Goal: Information Seeking & Learning: Stay updated

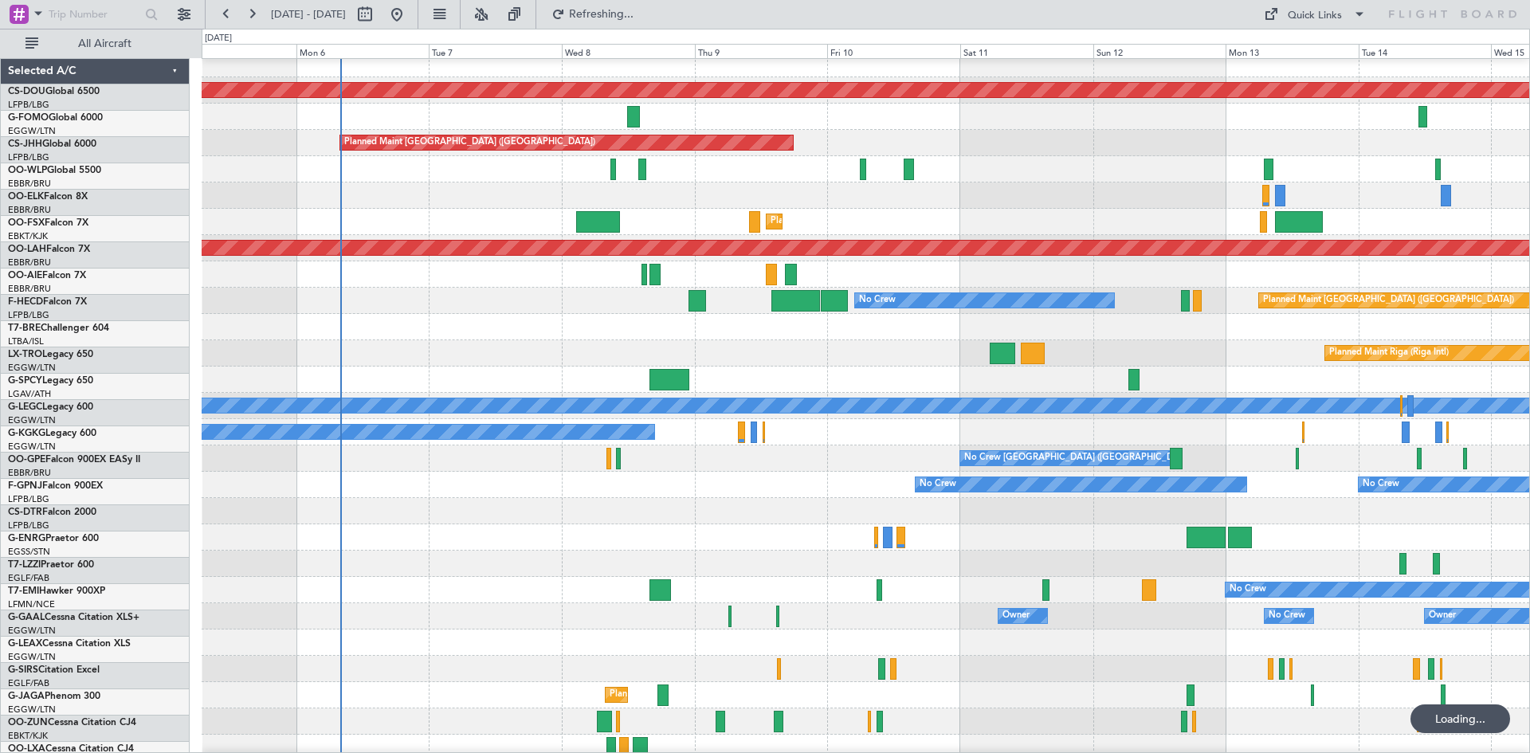
scroll to position [7, 0]
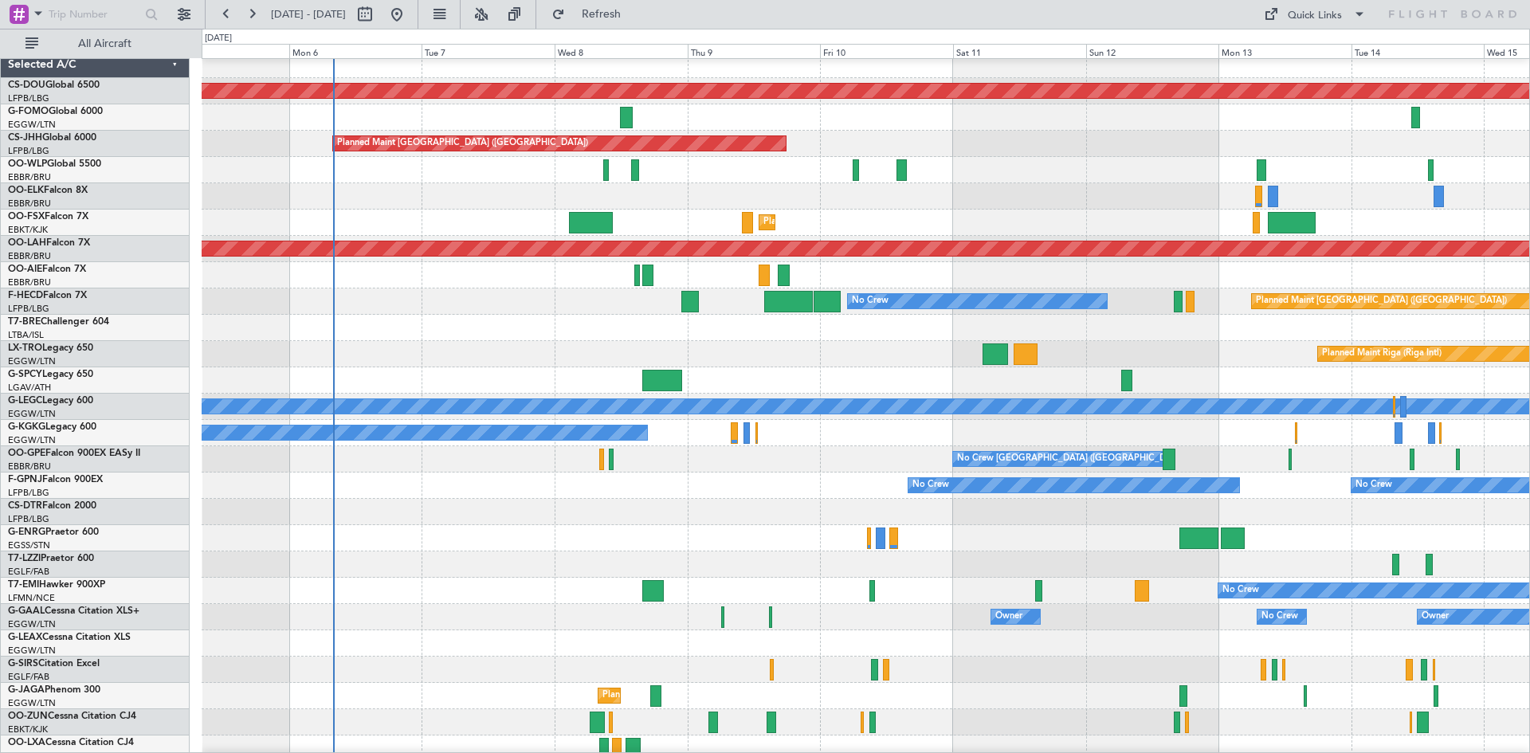
click at [668, 422] on div "A/C Unavailable [GEOGRAPHIC_DATA] (Ataturk)" at bounding box center [865, 433] width 1327 height 26
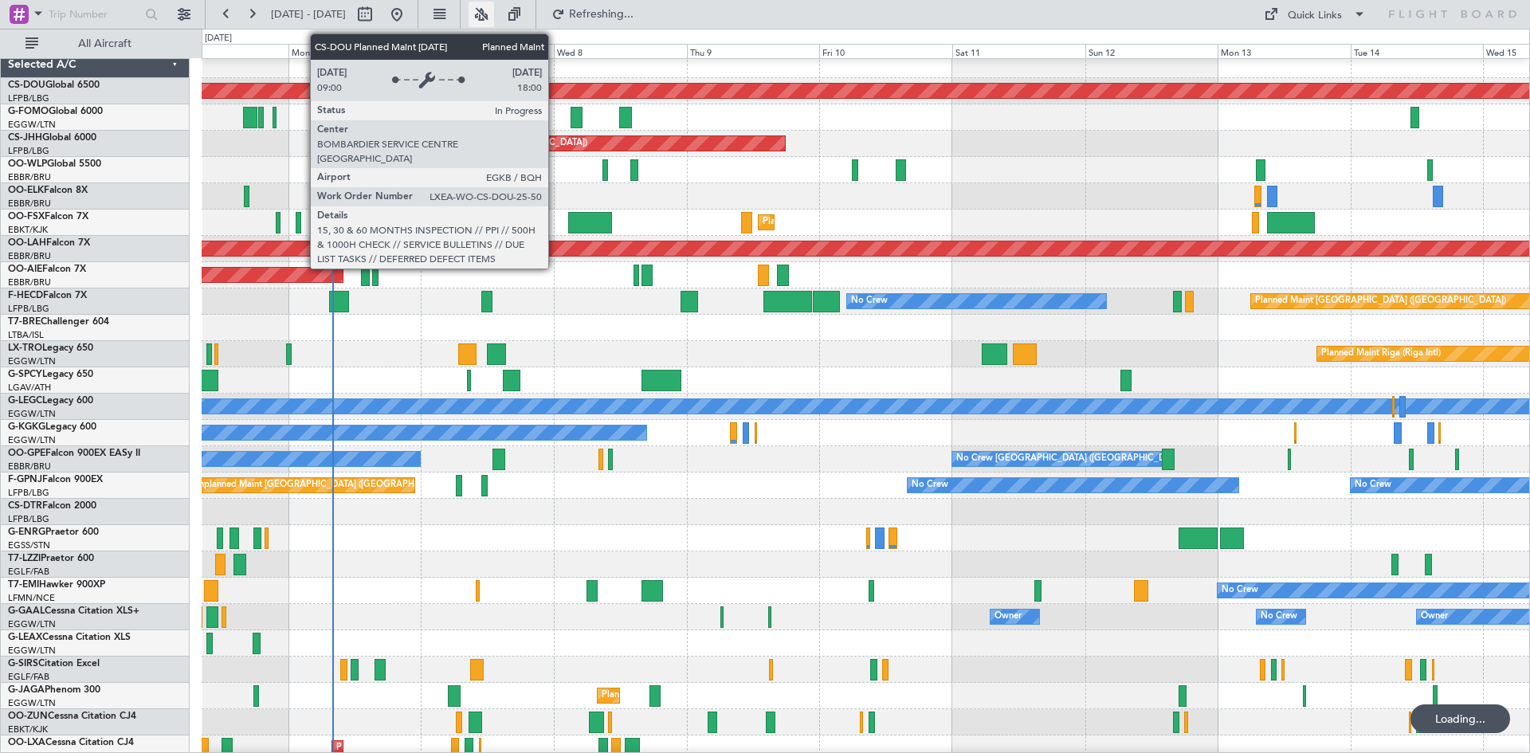
click at [494, 17] on button at bounding box center [480, 14] width 25 height 25
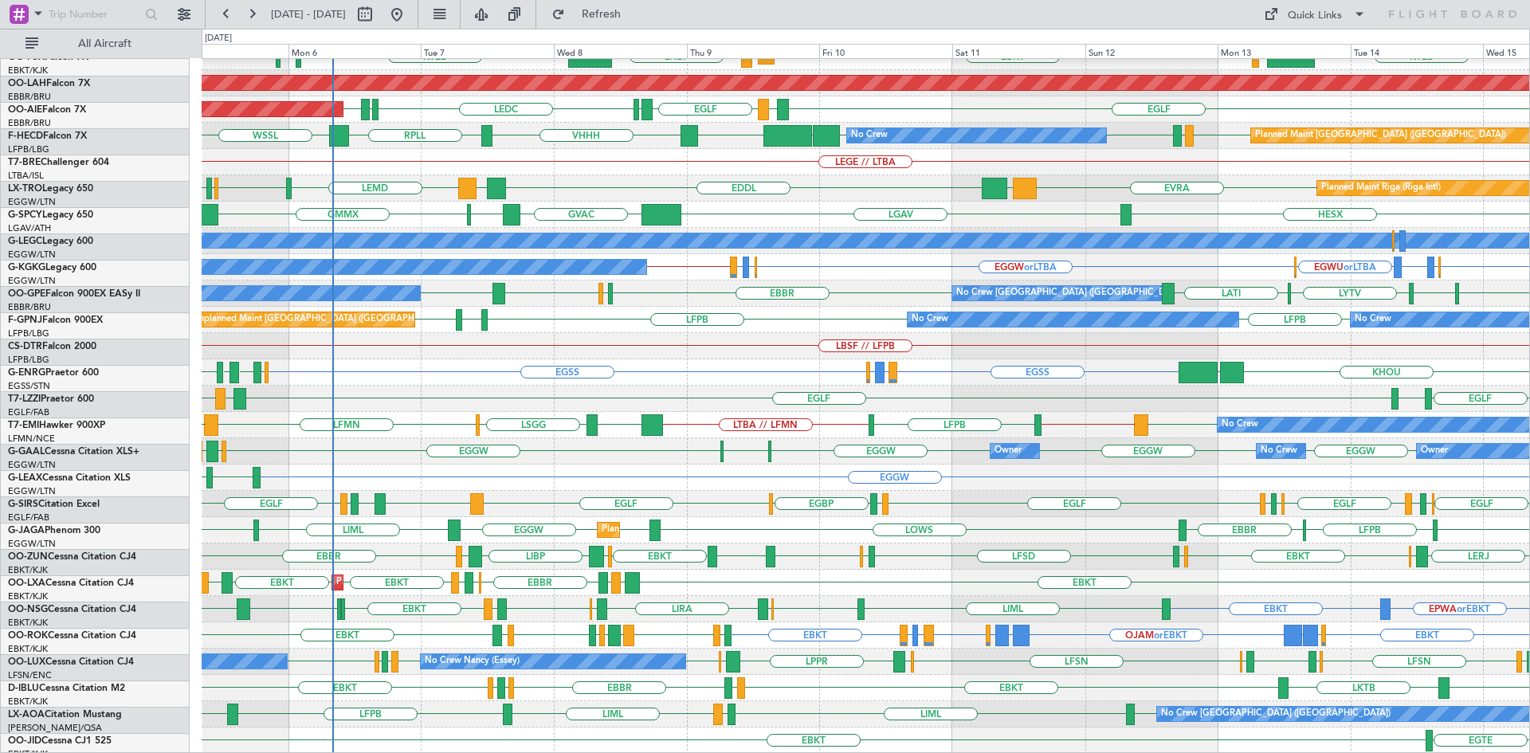
scroll to position [173, 0]
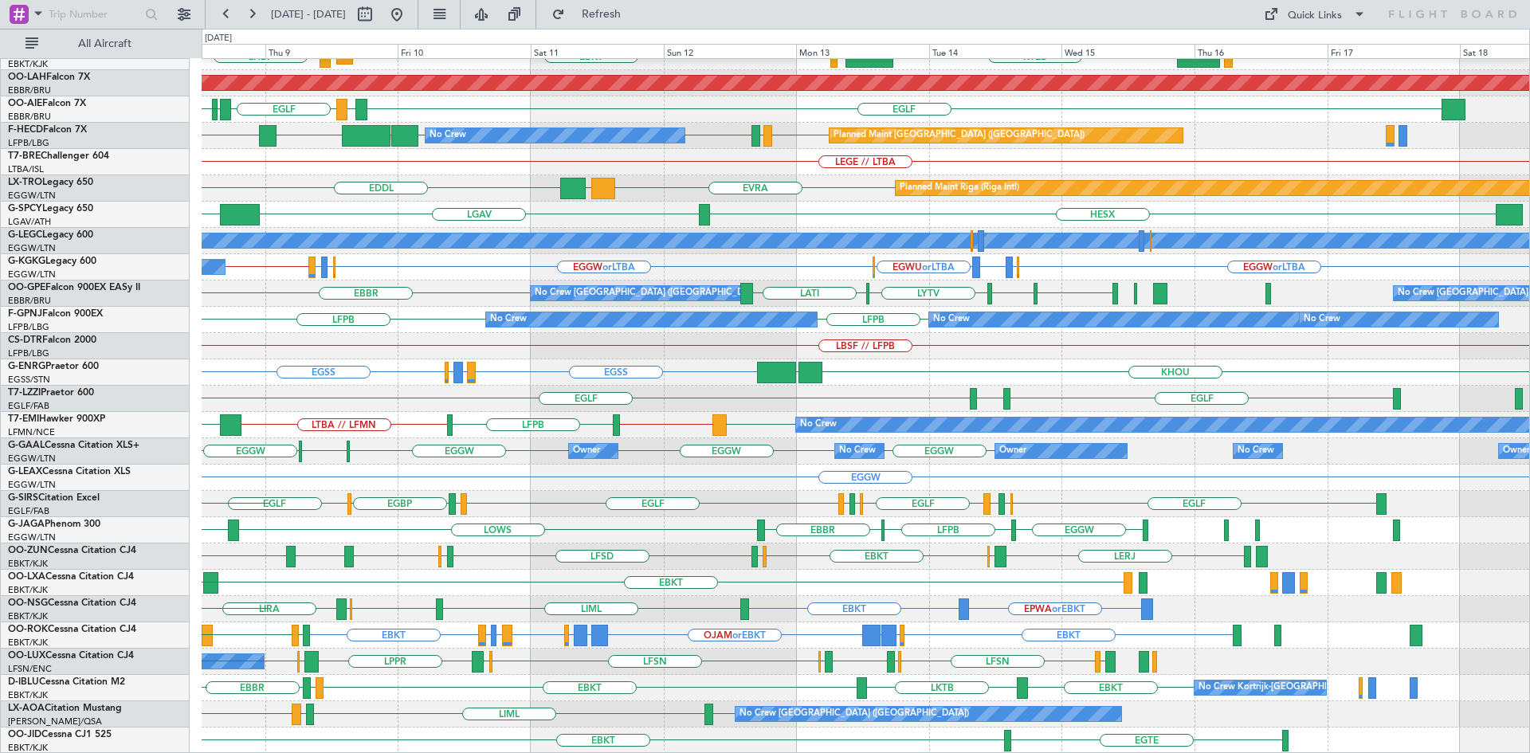
click at [759, 468] on div "EGGW" at bounding box center [865, 477] width 1327 height 26
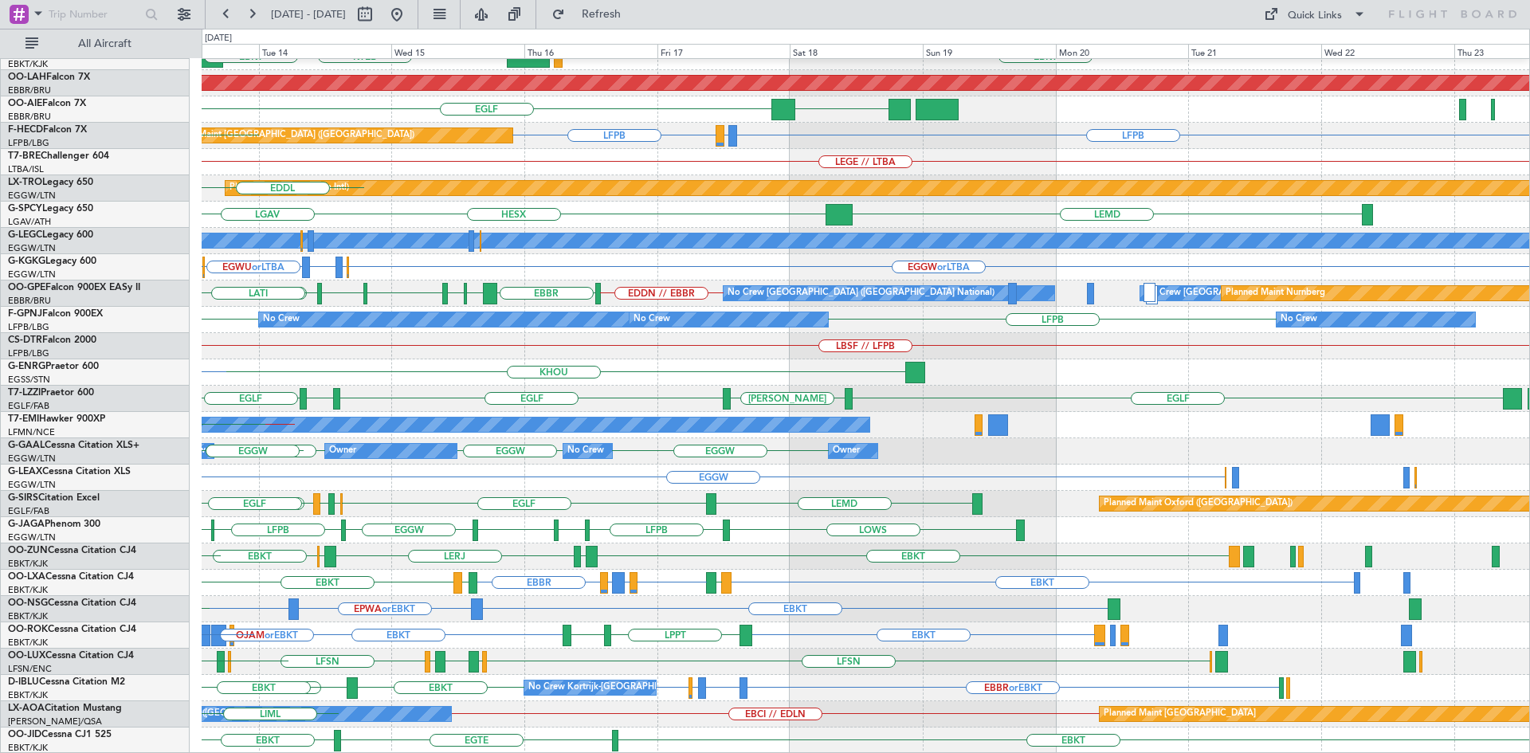
click at [642, 613] on div "KAUS or EBBR LIMZ or EBBR LEMD or EBBR LIMZ or EBBR EBBR EBKT LOWS KTEB LIMC EB…" at bounding box center [865, 320] width 1327 height 868
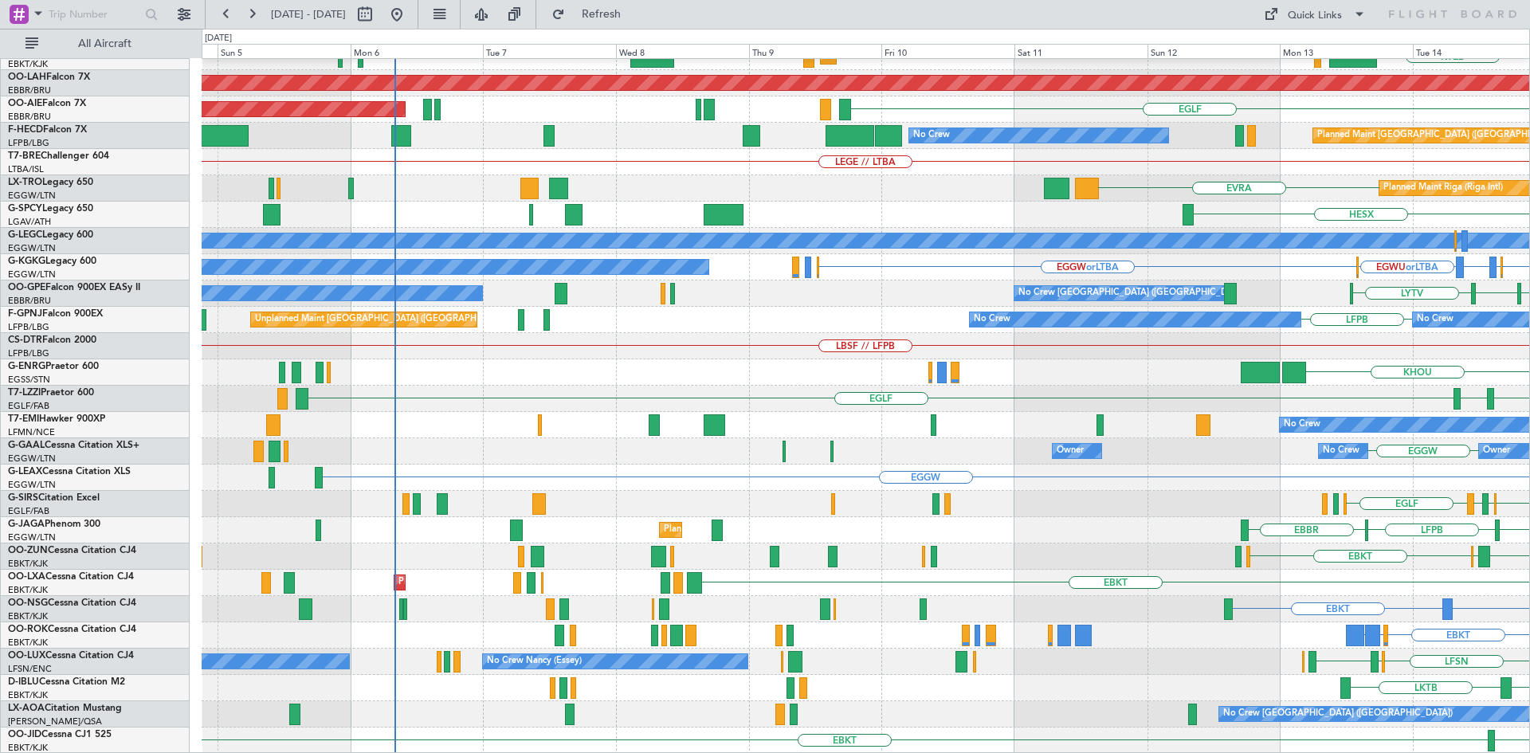
click at [1529, 409] on html "13 Oct 2025 - 23 Oct 2025 Refresh Quick Links All Aircraft LIMZ or EBBR LEMD or…" at bounding box center [765, 376] width 1530 height 753
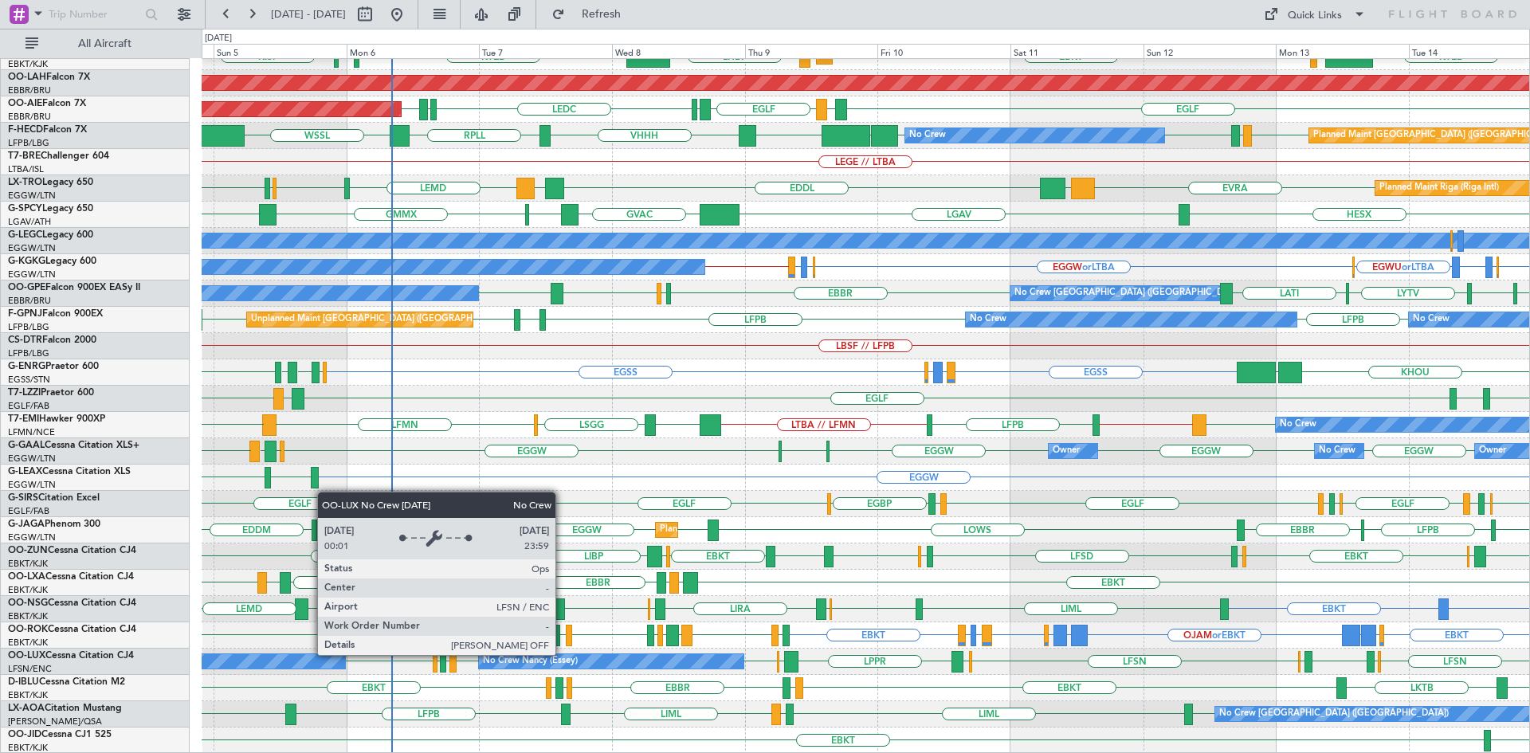
click at [562, 654] on div "No Crew Nancy (Essey)" at bounding box center [530, 661] width 95 height 24
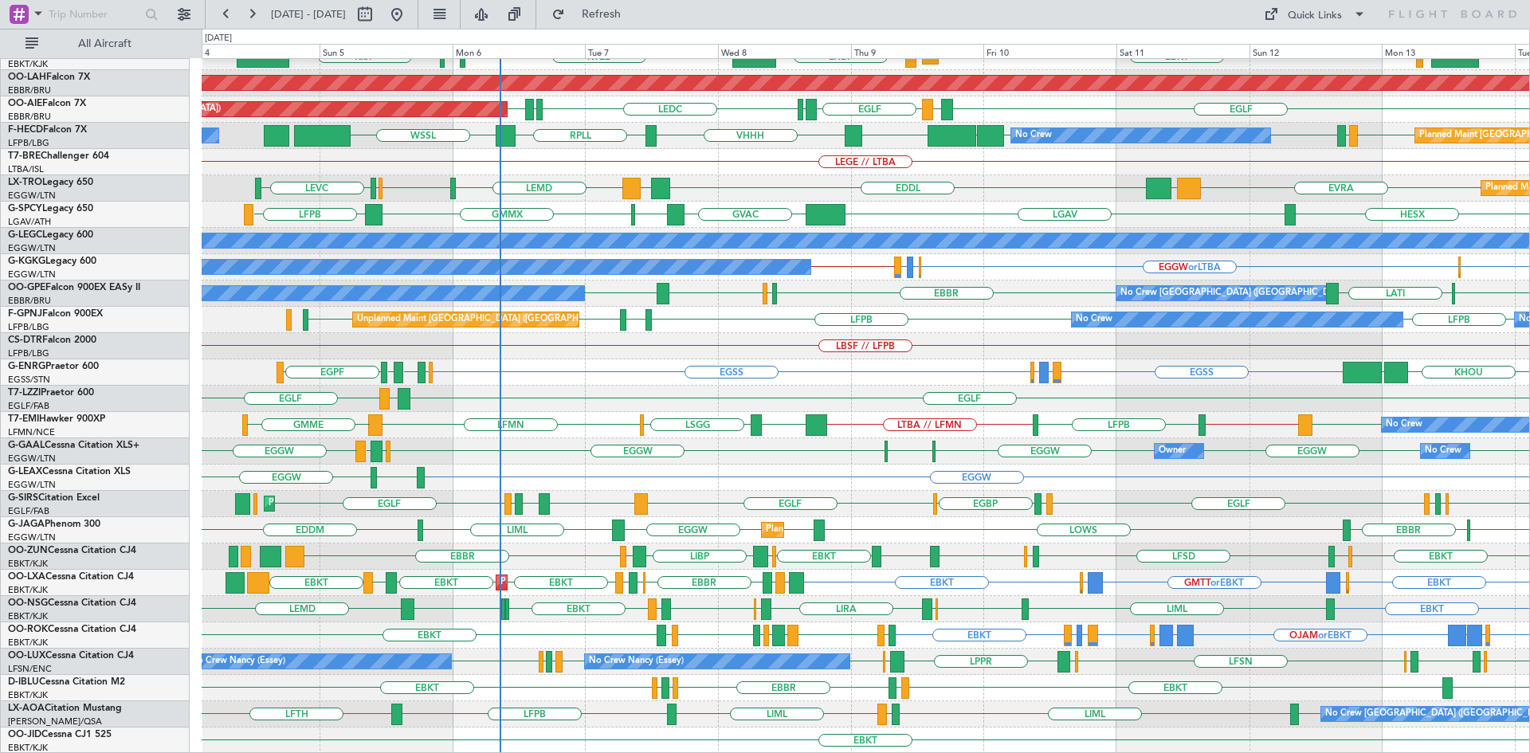
click at [694, 700] on div "EBBR LIML LFMN KTEB LIMC EBKT EBKT LHBP KTEB KPVD [GEOGRAPHIC_DATA] Planned Mai…" at bounding box center [865, 320] width 1327 height 868
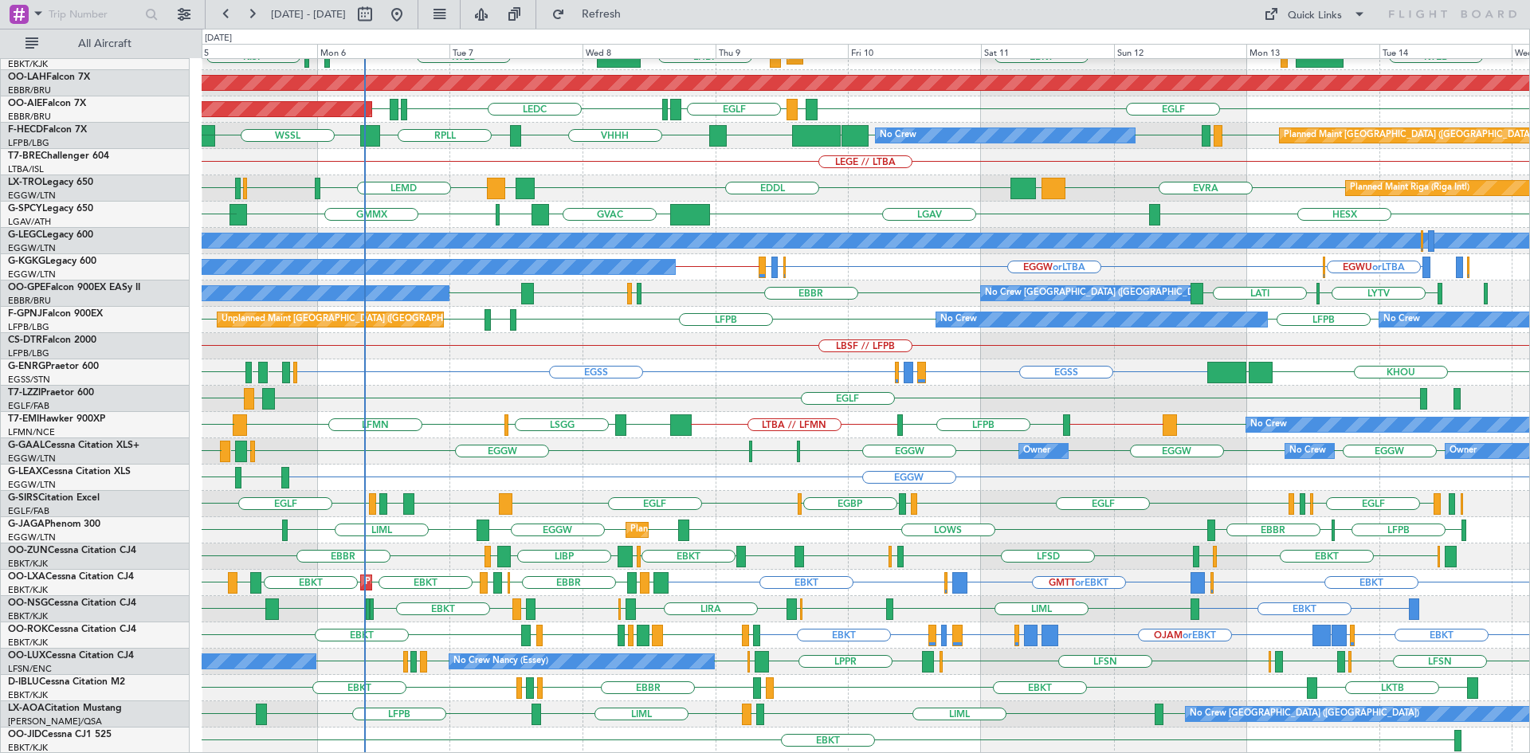
click at [673, 453] on div "EBBR LIML LFMN EBBR KTEB LIMC EBKT EBKT LHBP KTEB KPVD KISP Planned Maint Kortr…" at bounding box center [865, 320] width 1327 height 868
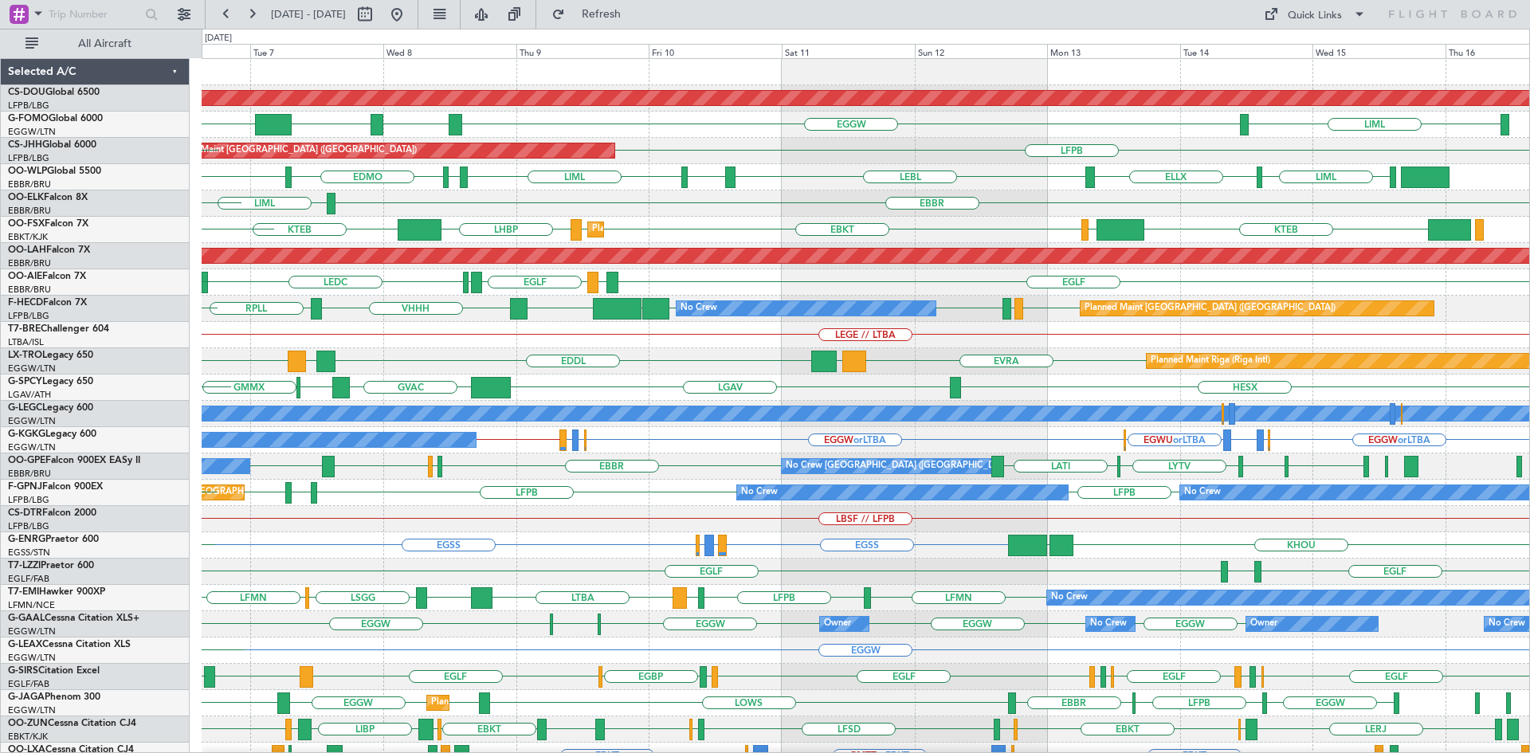
scroll to position [1, 0]
click at [681, 314] on div "No Crew" at bounding box center [805, 308] width 259 height 14
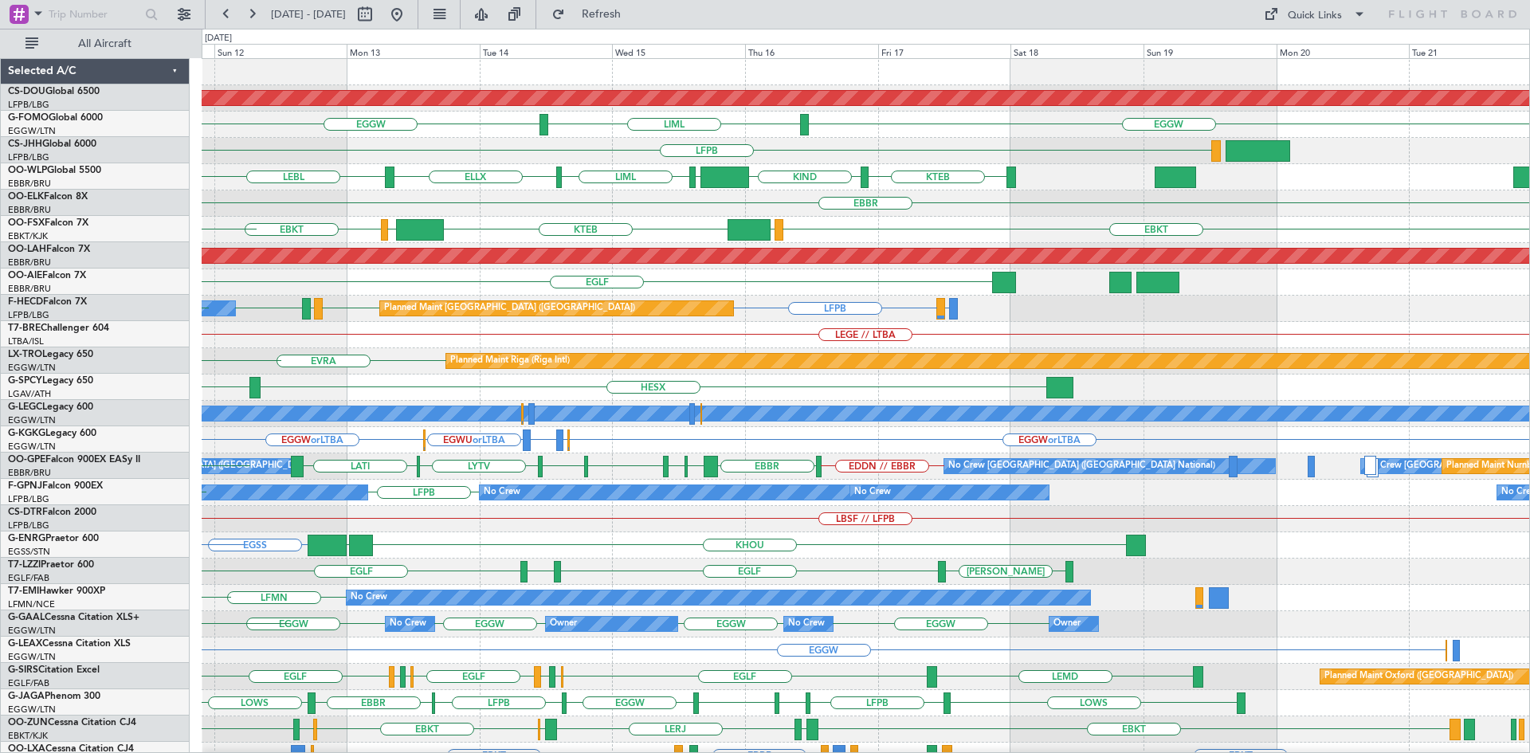
click at [413, 284] on div "EGLF LEMD EGLF" at bounding box center [865, 282] width 1327 height 26
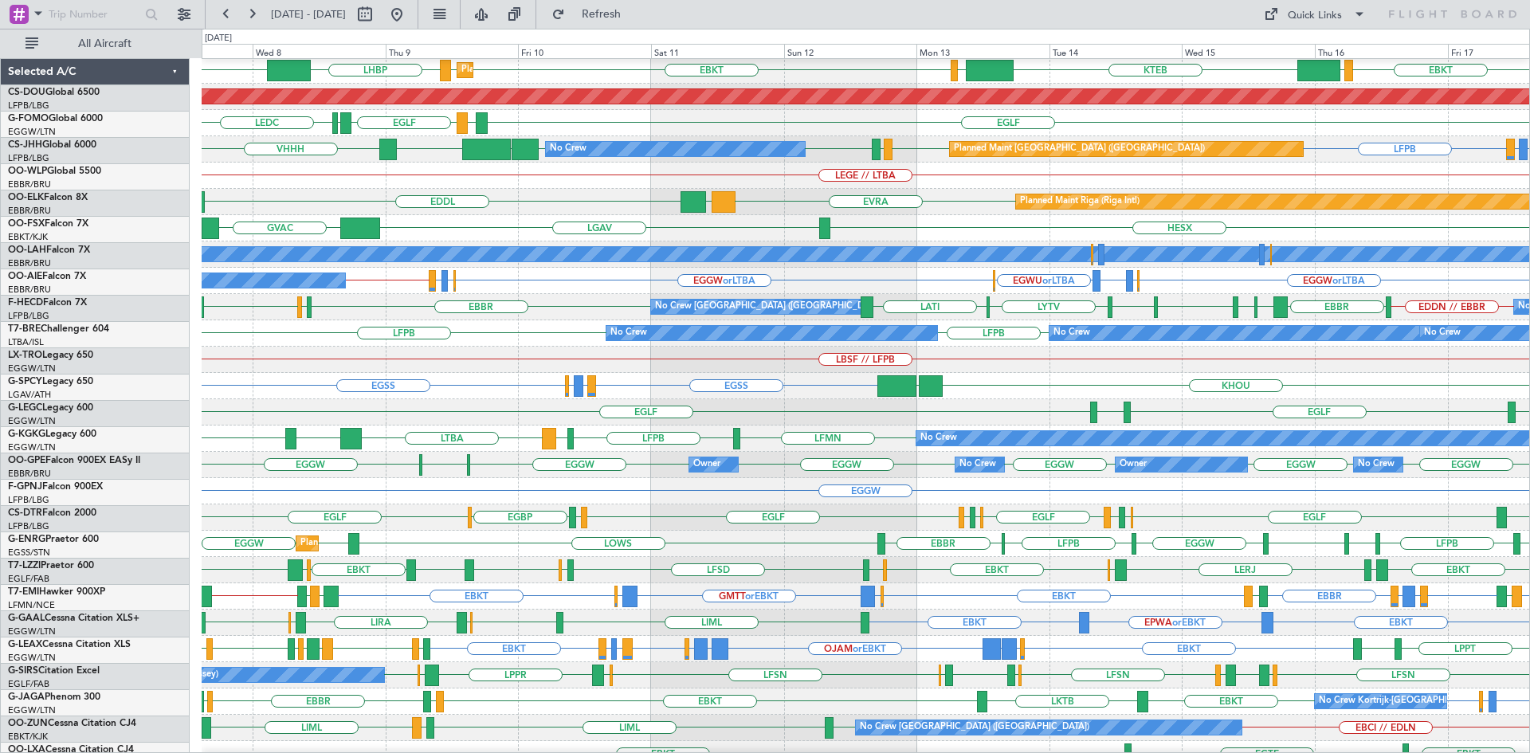
scroll to position [173, 0]
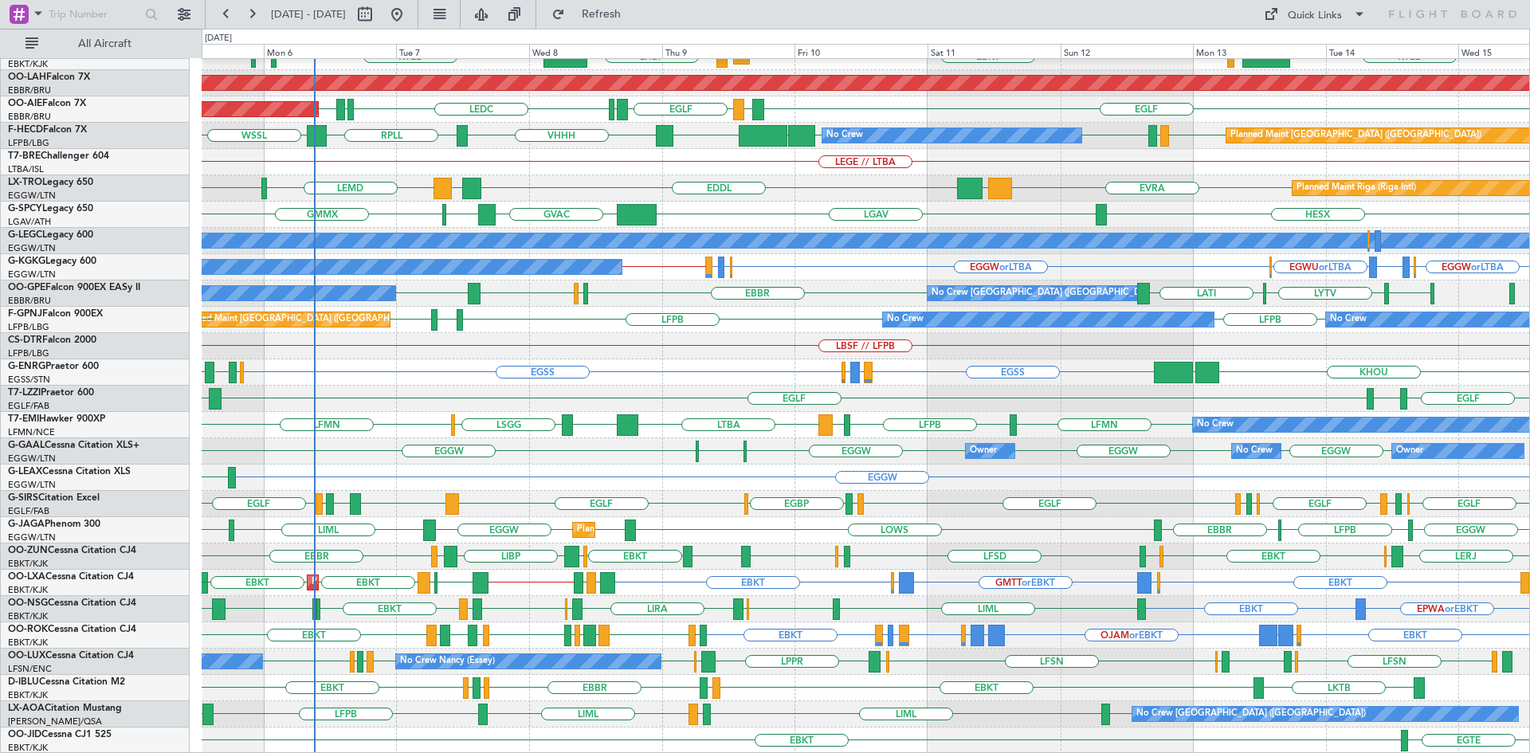
click at [529, 426] on div "No Crew LFMN LFPB LFMN LTBA EGPD LSGG LFMN GMME" at bounding box center [865, 425] width 1327 height 26
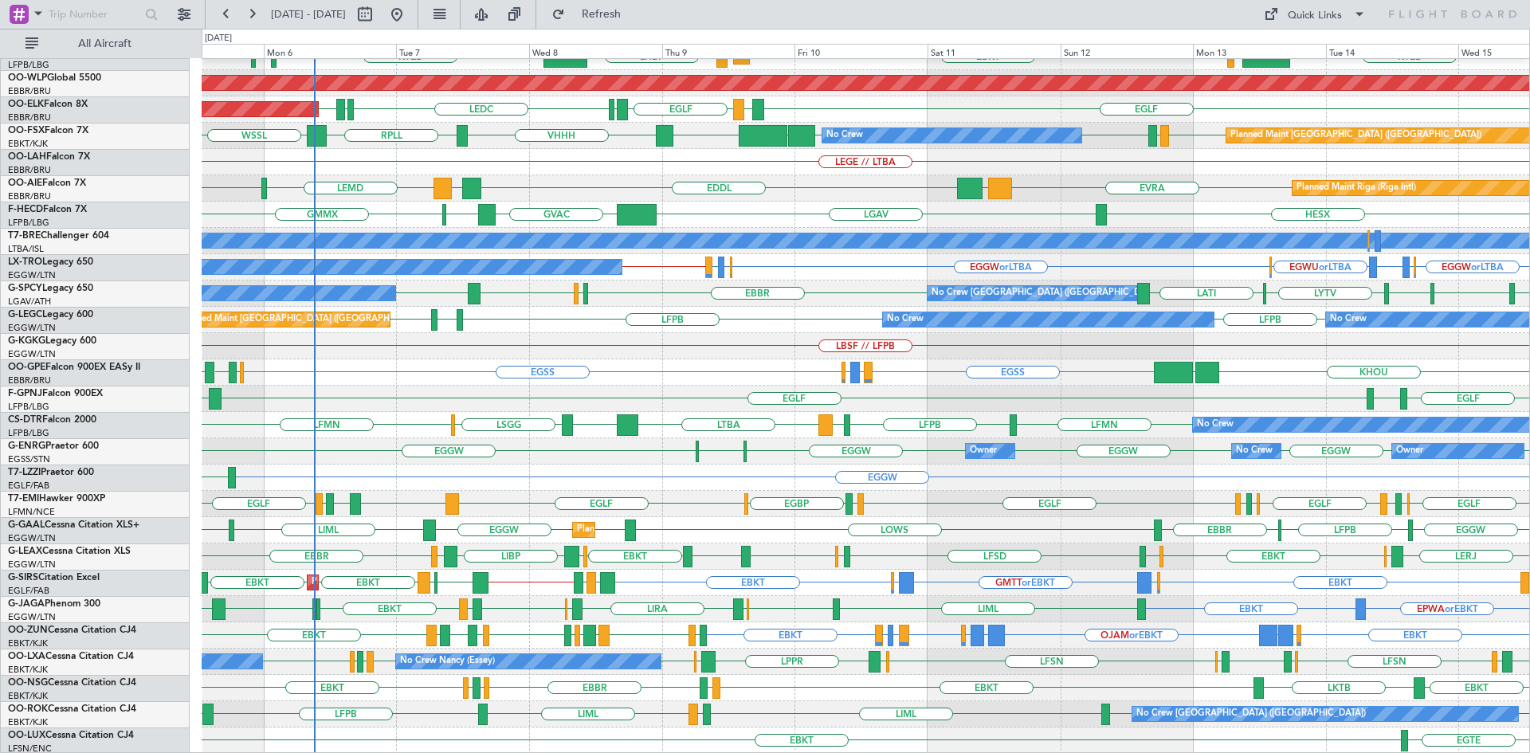
scroll to position [173, 0]
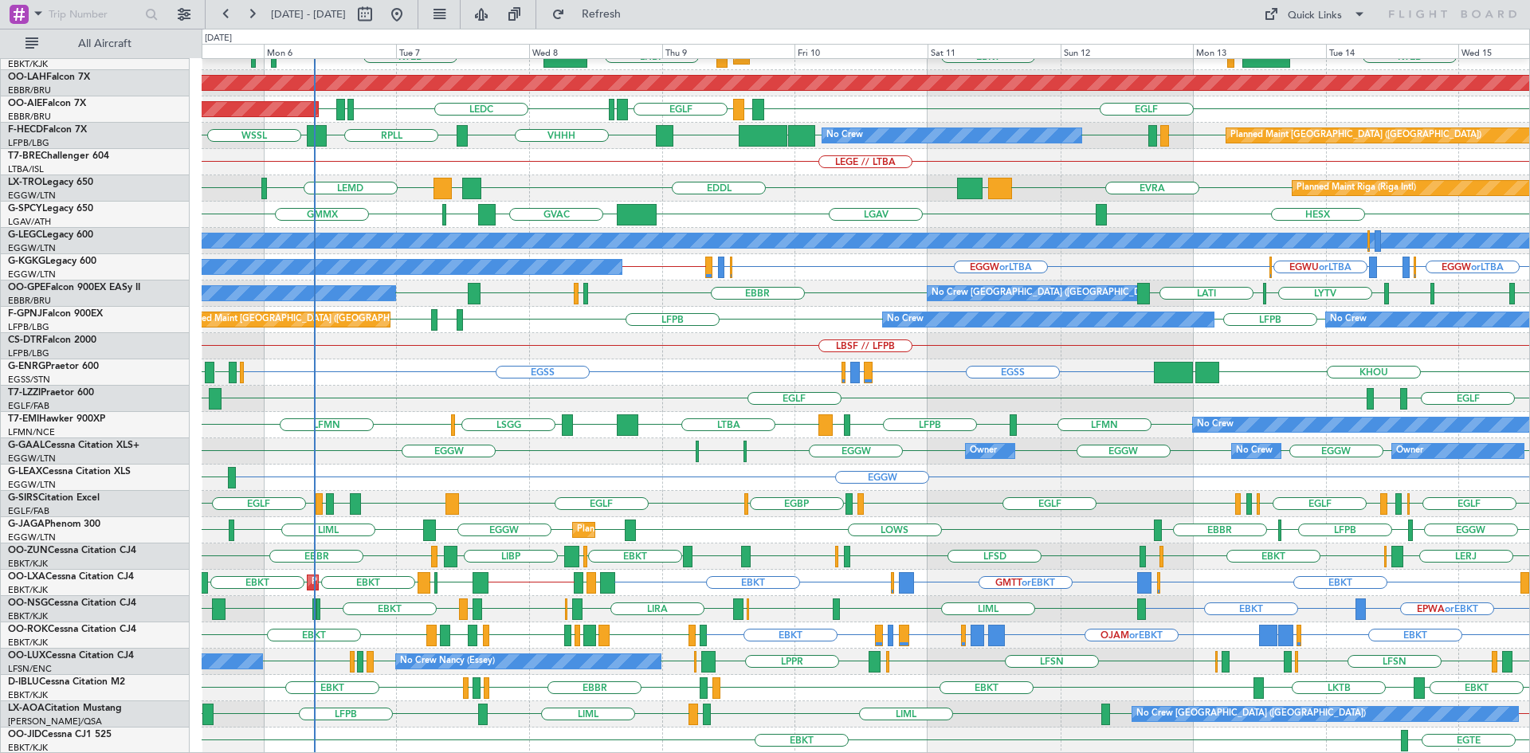
click at [804, 550] on div "EBBR LIML LFMN KTEB LIMC EBKT EBKT LHBP KTEB KPVD [GEOGRAPHIC_DATA] Planned Mai…" at bounding box center [865, 320] width 1327 height 868
click at [627, 8] on button "Refresh" at bounding box center [592, 14] width 96 height 25
click at [626, 18] on span "Refresh" at bounding box center [601, 14] width 67 height 11
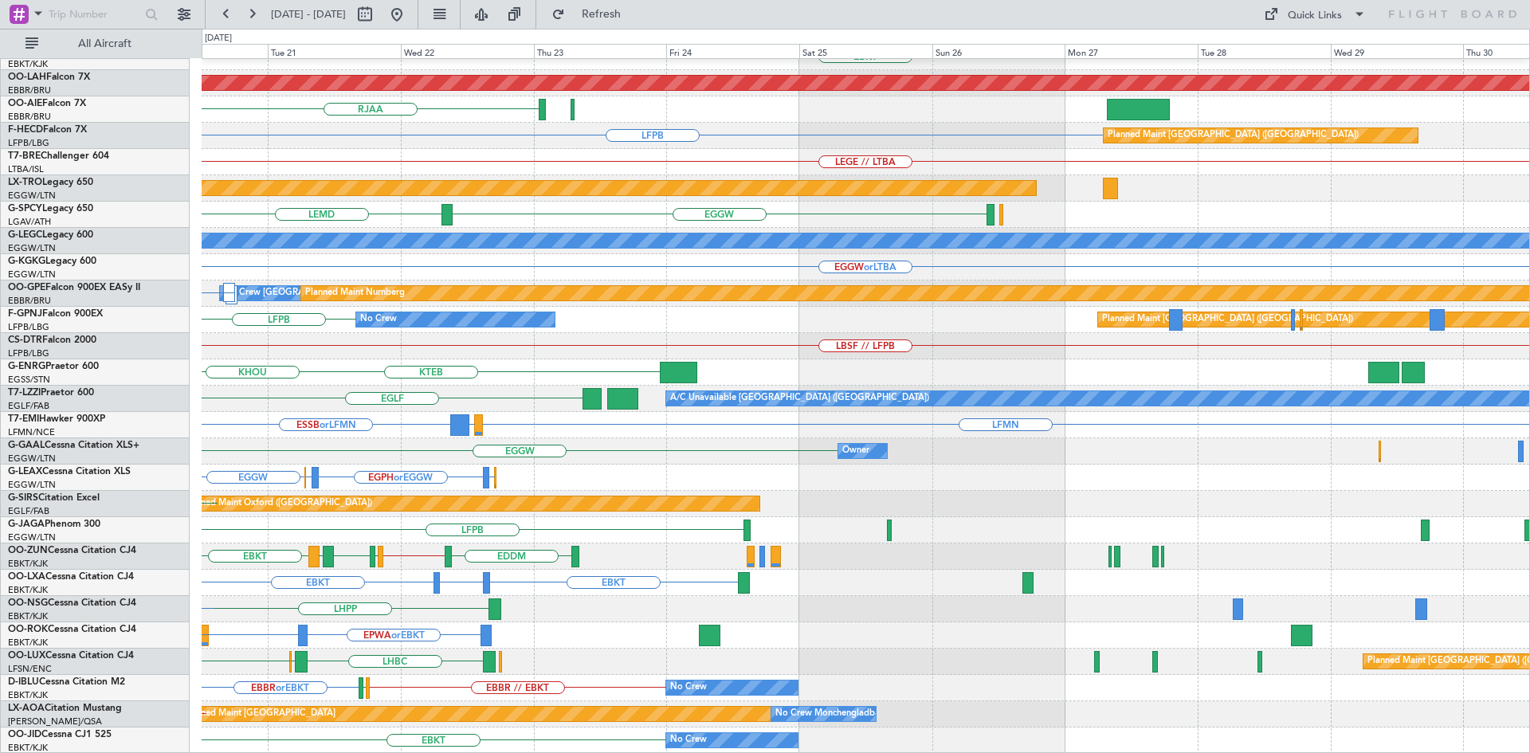
click at [121, 391] on div "EBBR EBKT Planned [GEOGRAPHIC_DATA][PERSON_NAME]-[GEOGRAPHIC_DATA][PERSON_NAME]…" at bounding box center [765, 391] width 1530 height 724
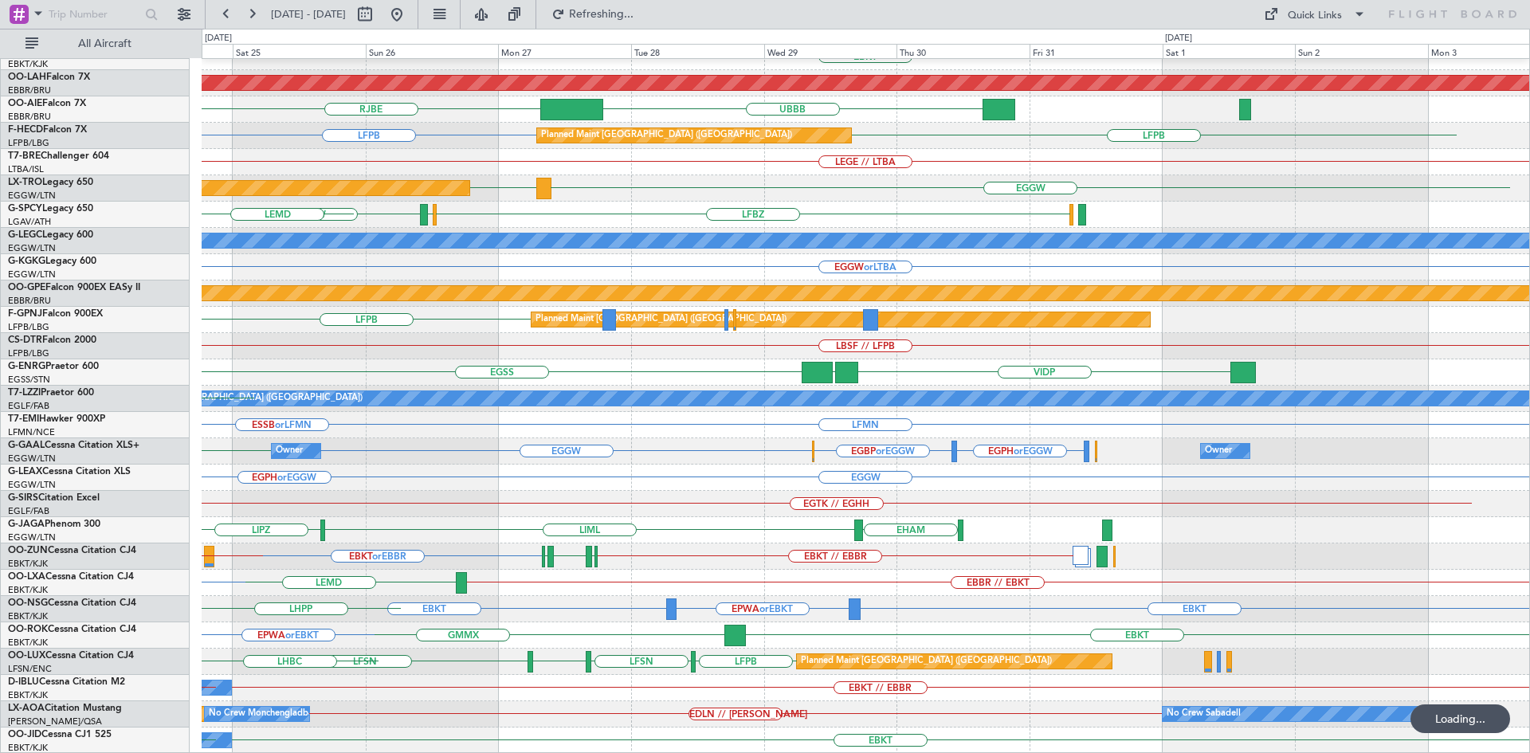
click at [308, 340] on div "EBBR LFMN [GEOGRAPHIC_DATA] EBKT Planned [GEOGRAPHIC_DATA][PERSON_NAME]-[GEOGRA…" at bounding box center [865, 320] width 1327 height 868
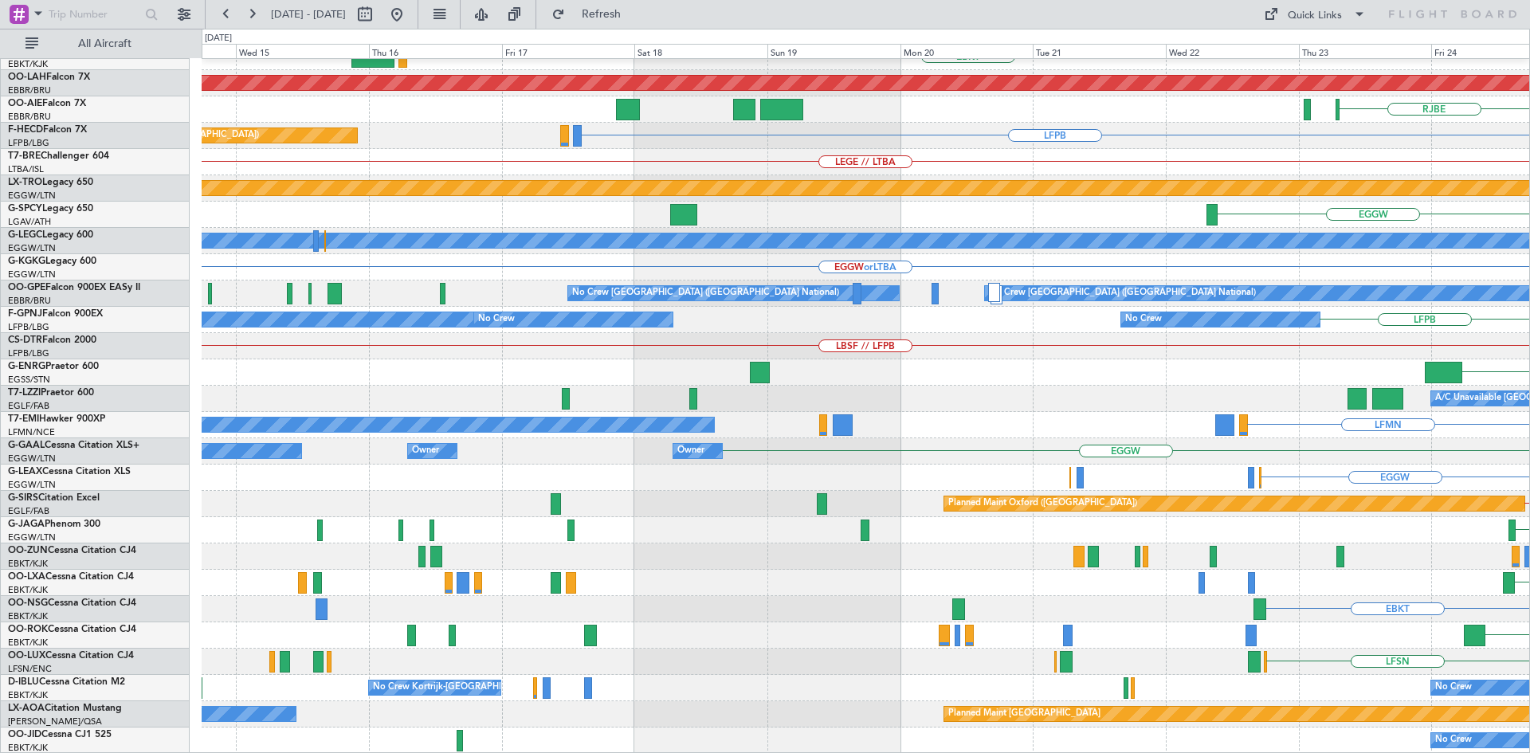
click at [1529, 485] on html "[DATE] - [DATE] Refresh Quick Links All Aircraft [GEOGRAPHIC_DATA] LFMN EBKT Pl…" at bounding box center [765, 376] width 1530 height 753
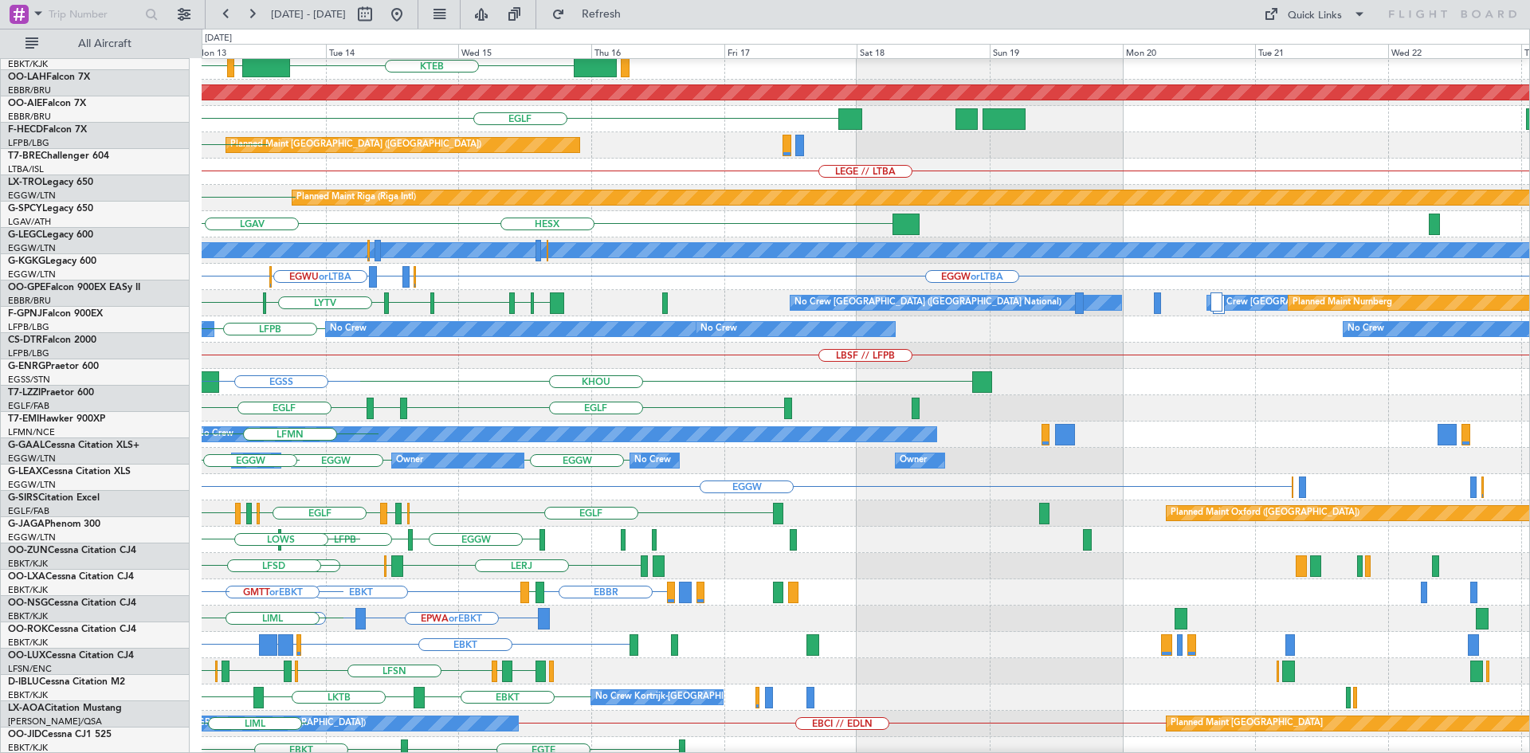
scroll to position [163, 0]
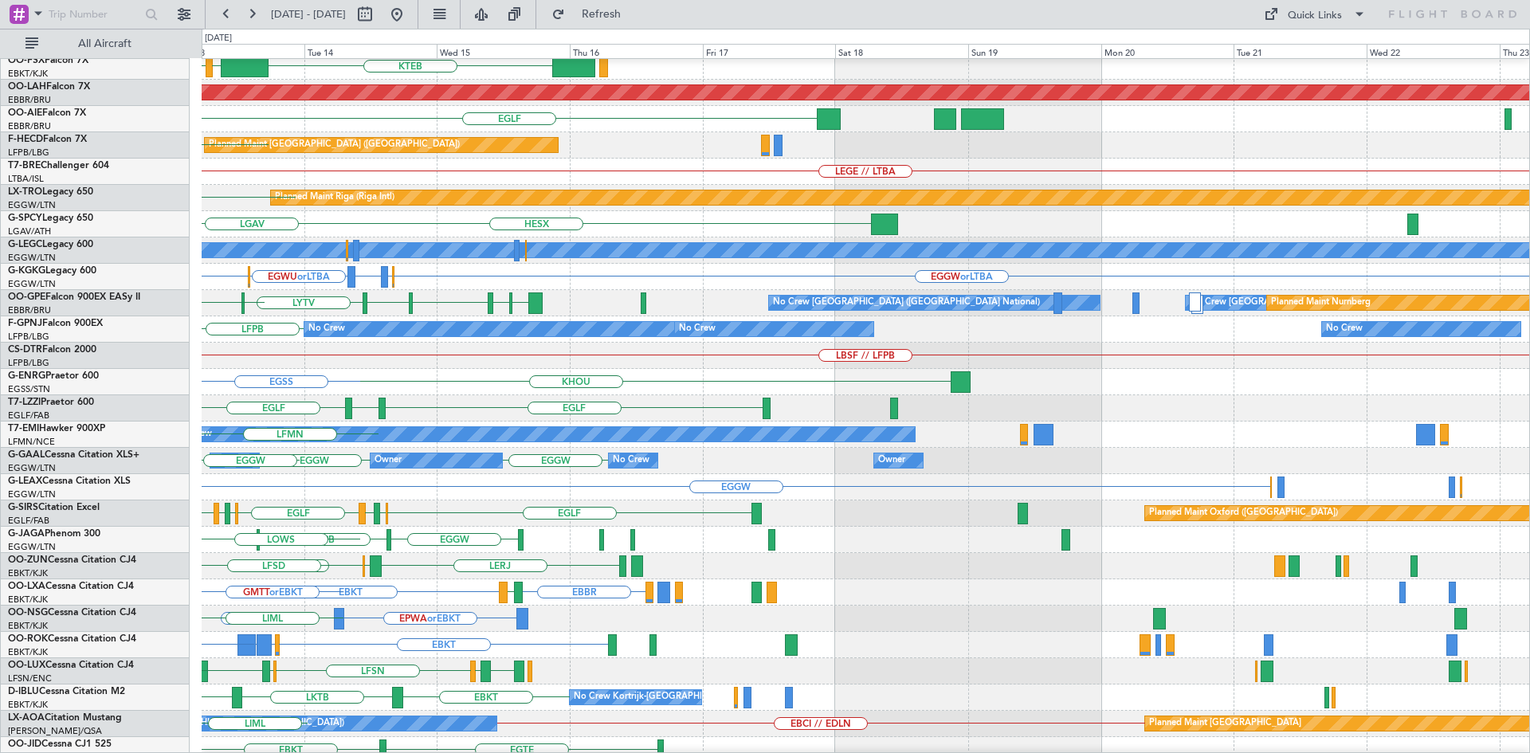
click at [0, 371] on div "EBBR KTEB LIMC EBKT Planned [GEOGRAPHIC_DATA][PERSON_NAME]-[GEOGRAPHIC_DATA][PE…" at bounding box center [765, 391] width 1530 height 724
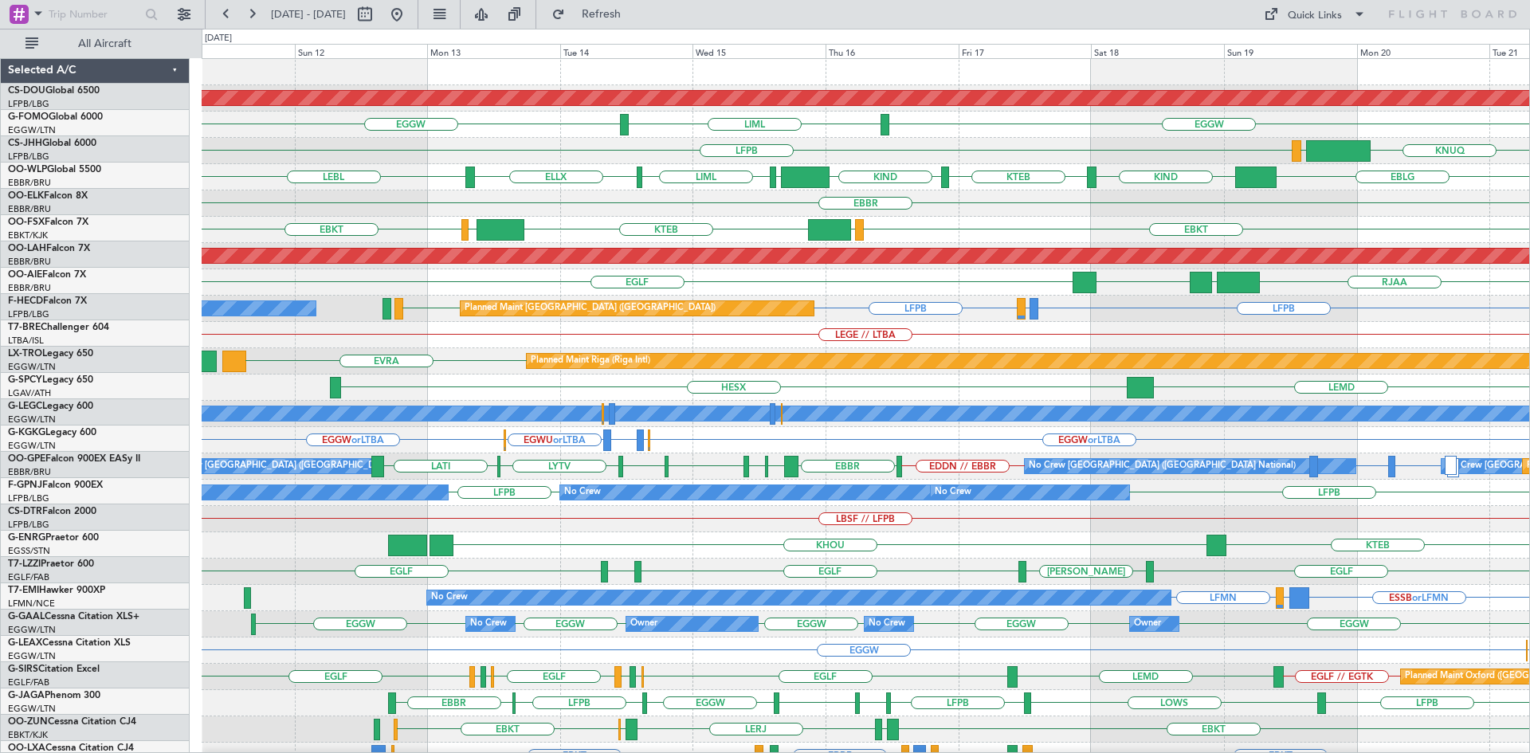
scroll to position [0, 0]
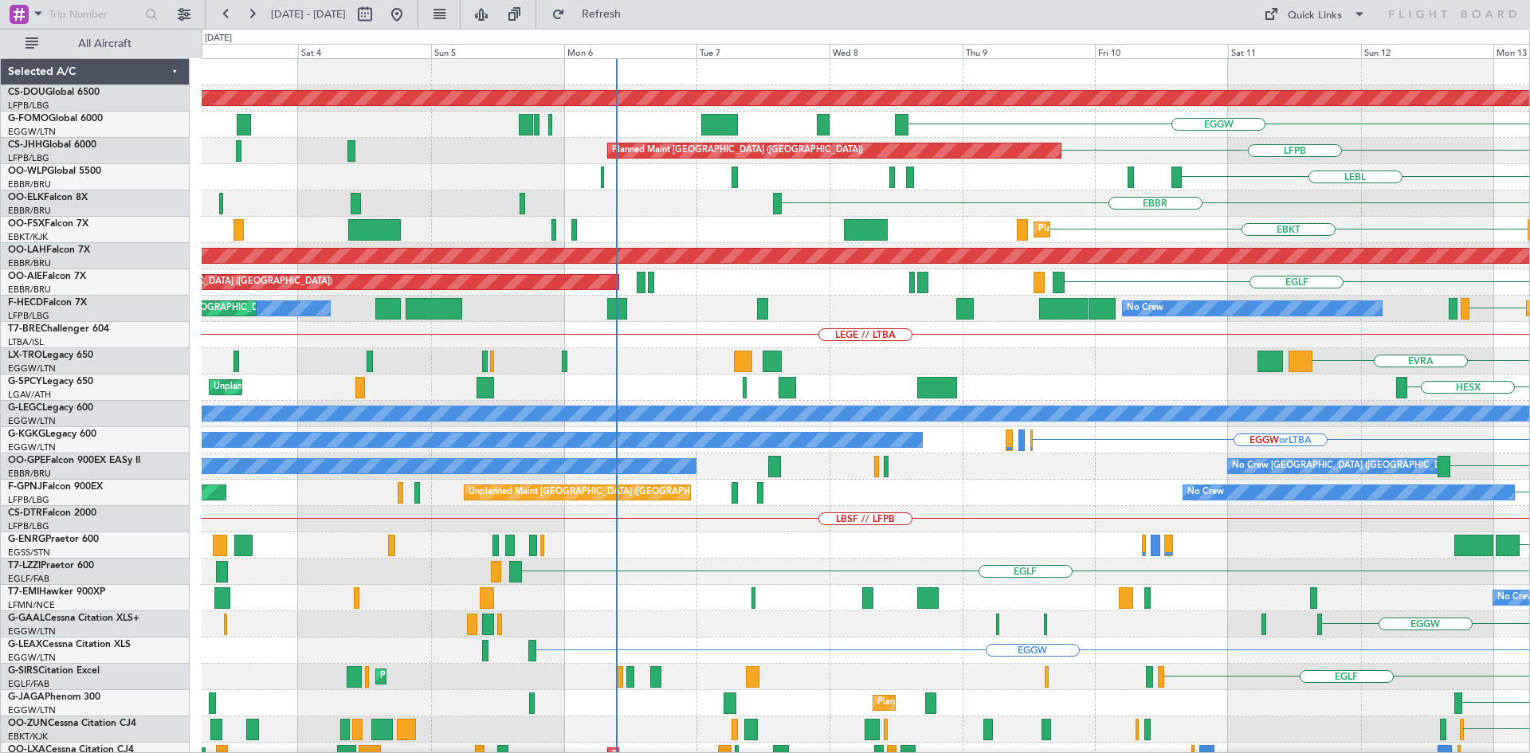
click at [1529, 696] on html "[DATE] - [DATE] Refresh Quick Links All Aircraft Planned Maint [GEOGRAPHIC_DATA…" at bounding box center [765, 376] width 1530 height 753
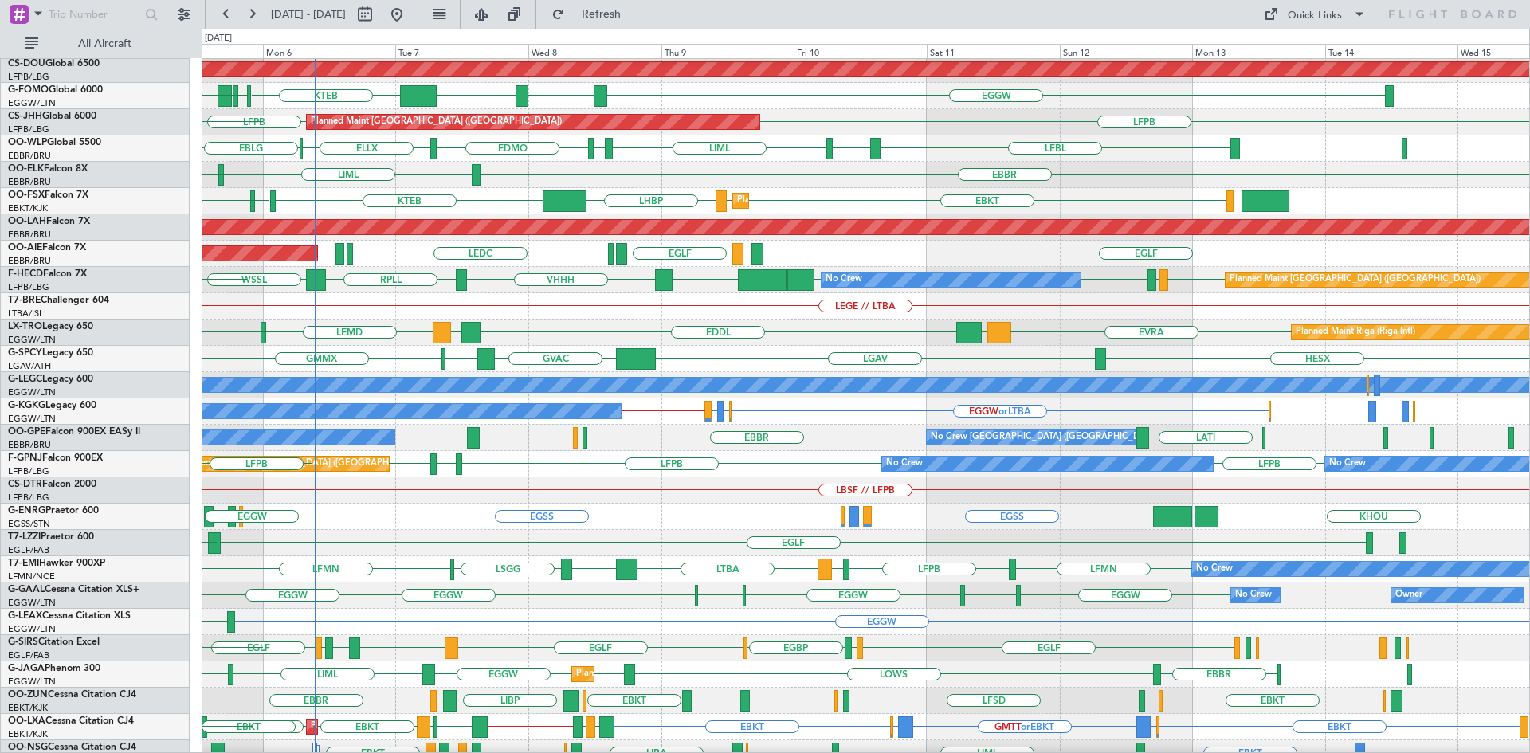
click at [555, 265] on div "Planned Maint London ([GEOGRAPHIC_DATA]) ESSA EGGW KTEB [DEMOGRAPHIC_DATA] KTEB…" at bounding box center [865, 464] width 1327 height 868
